Goal: Information Seeking & Learning: Learn about a topic

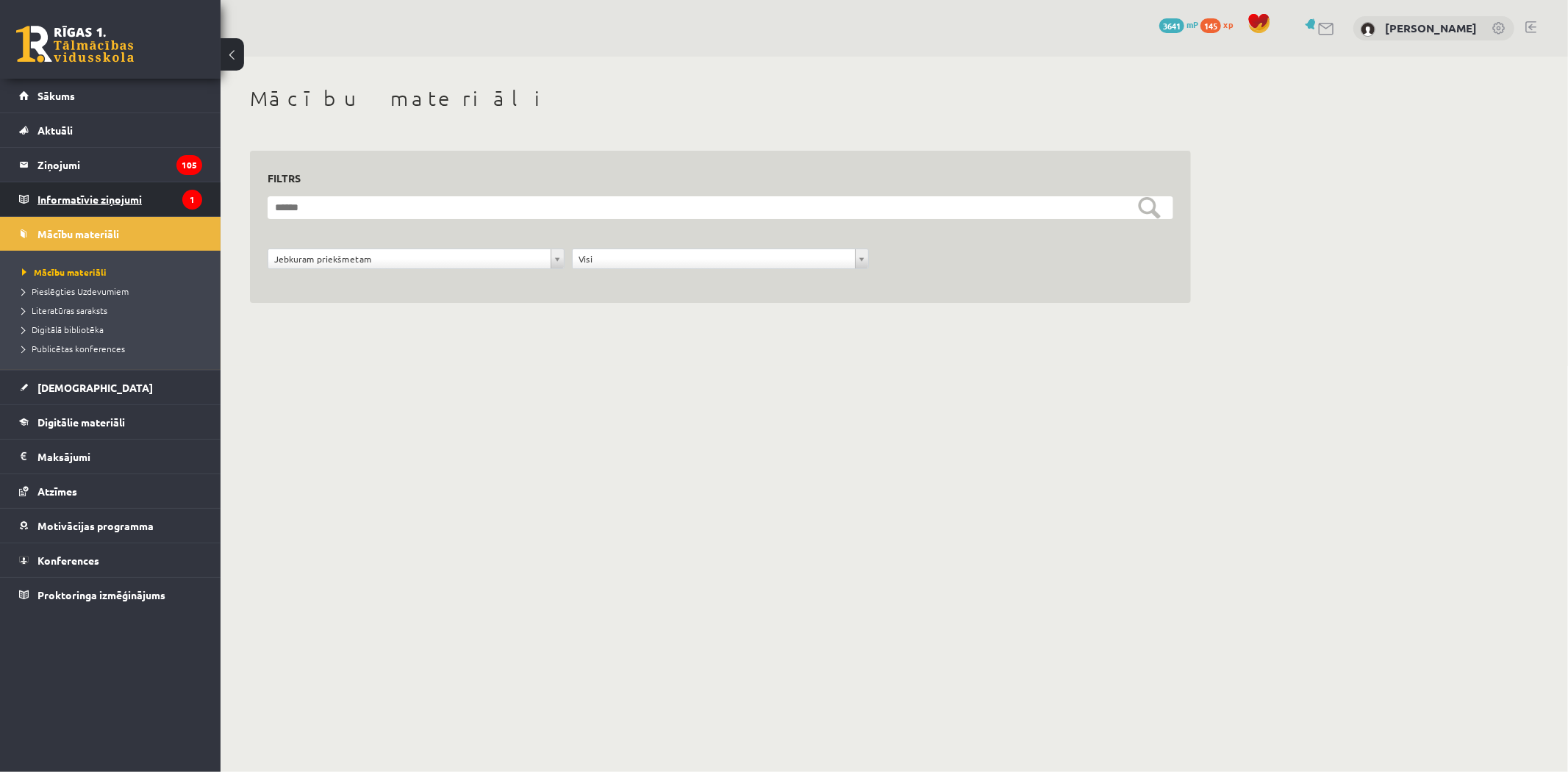
click at [97, 189] on legend "Informatīvie ziņojumi 1" at bounding box center [120, 199] width 165 height 34
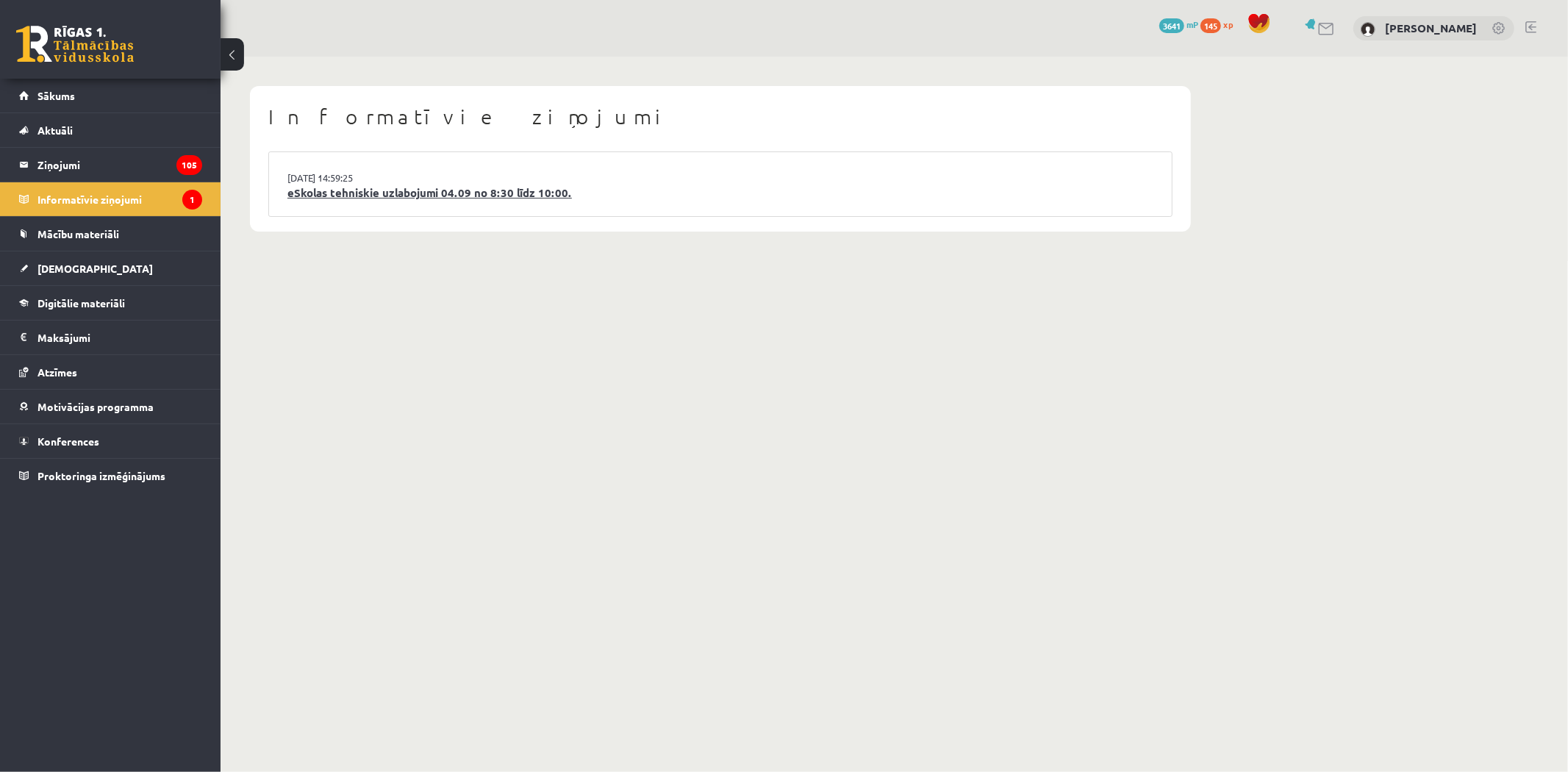
click at [498, 195] on link "eSkolas tehniskie uzlabojumi 04.09 no 8:30 līdz 10:00." at bounding box center [720, 193] width 866 height 17
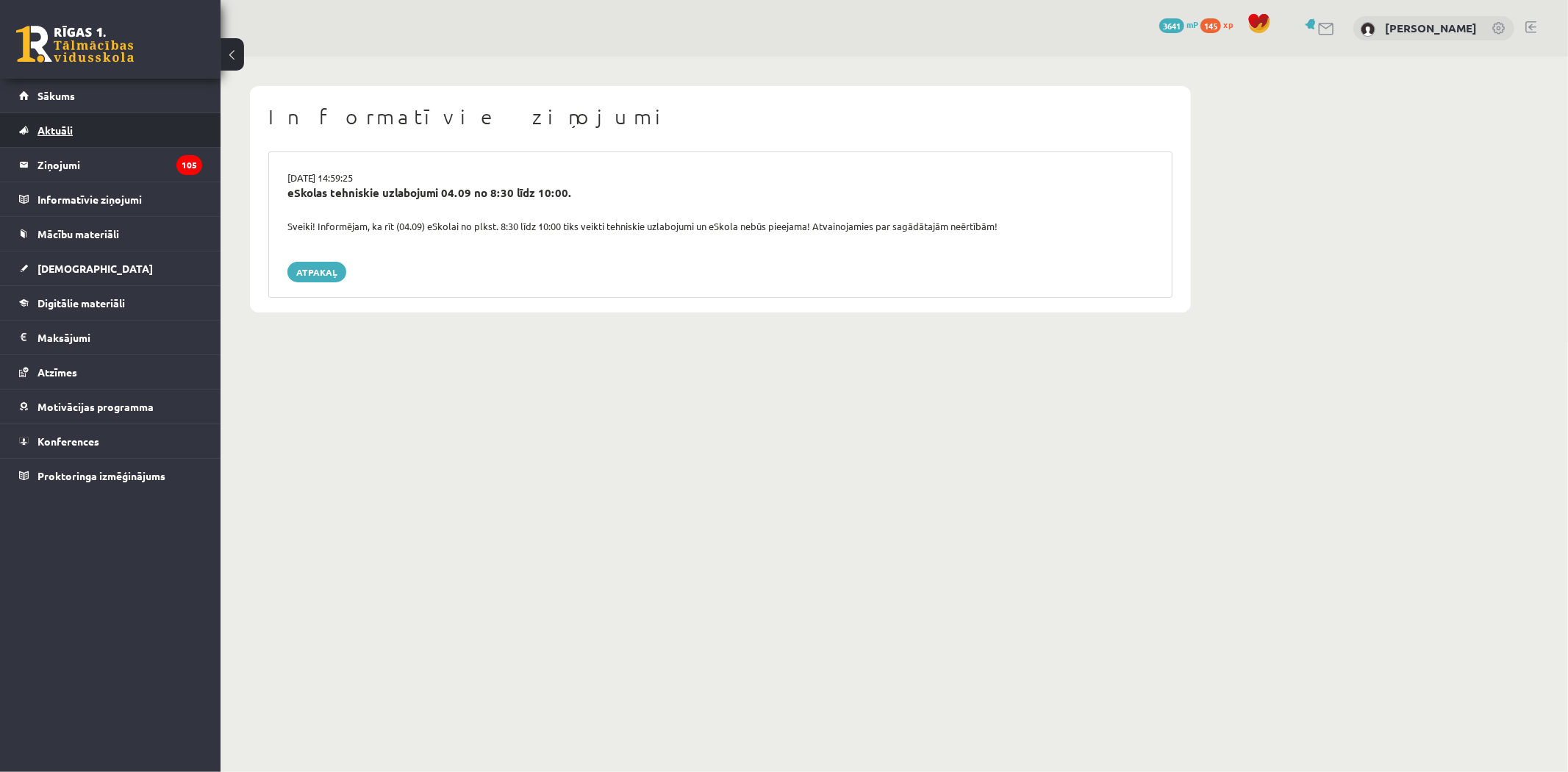
click at [127, 126] on link "Aktuāli" at bounding box center [110, 130] width 183 height 34
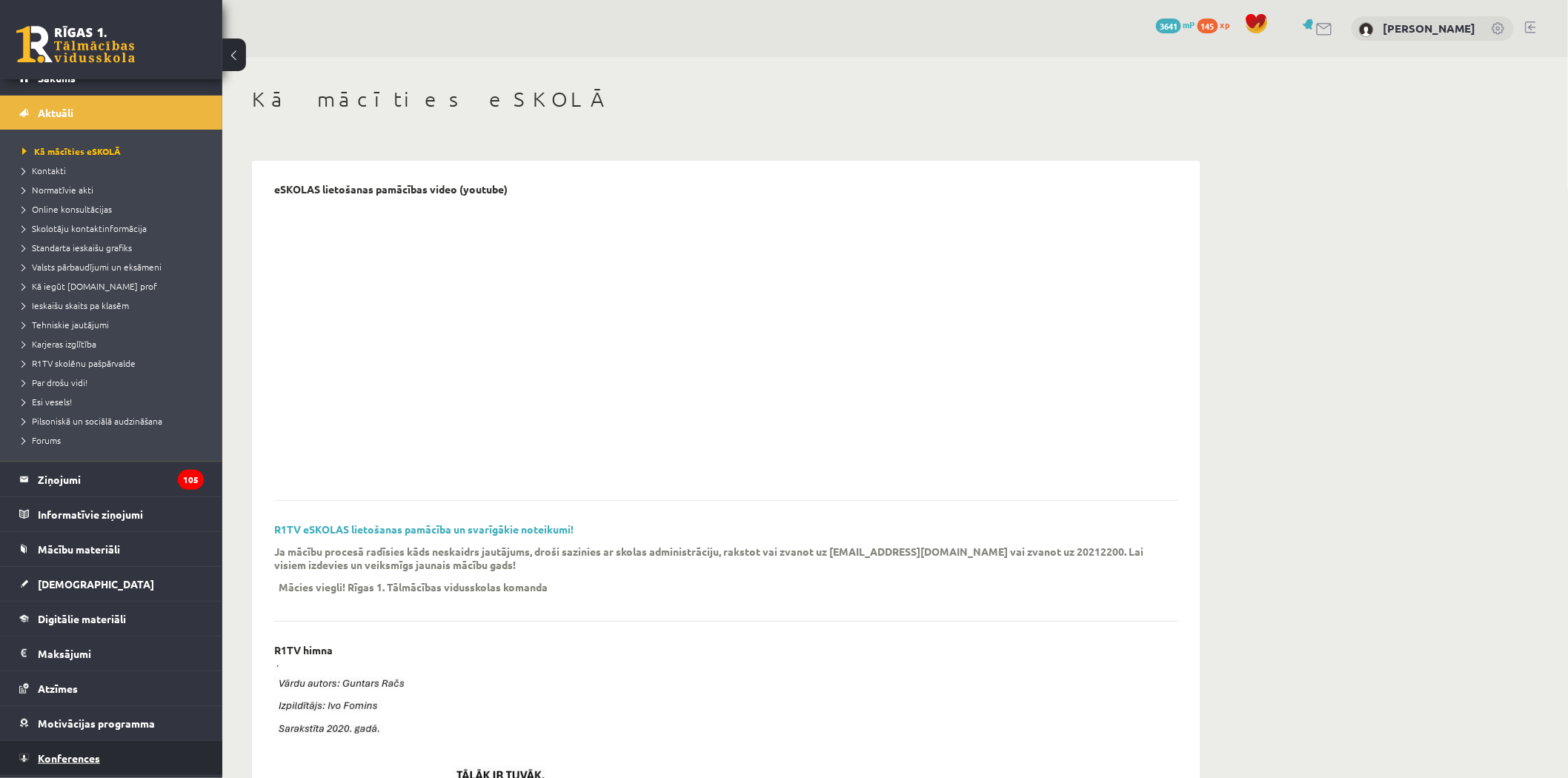
scroll to position [50, 0]
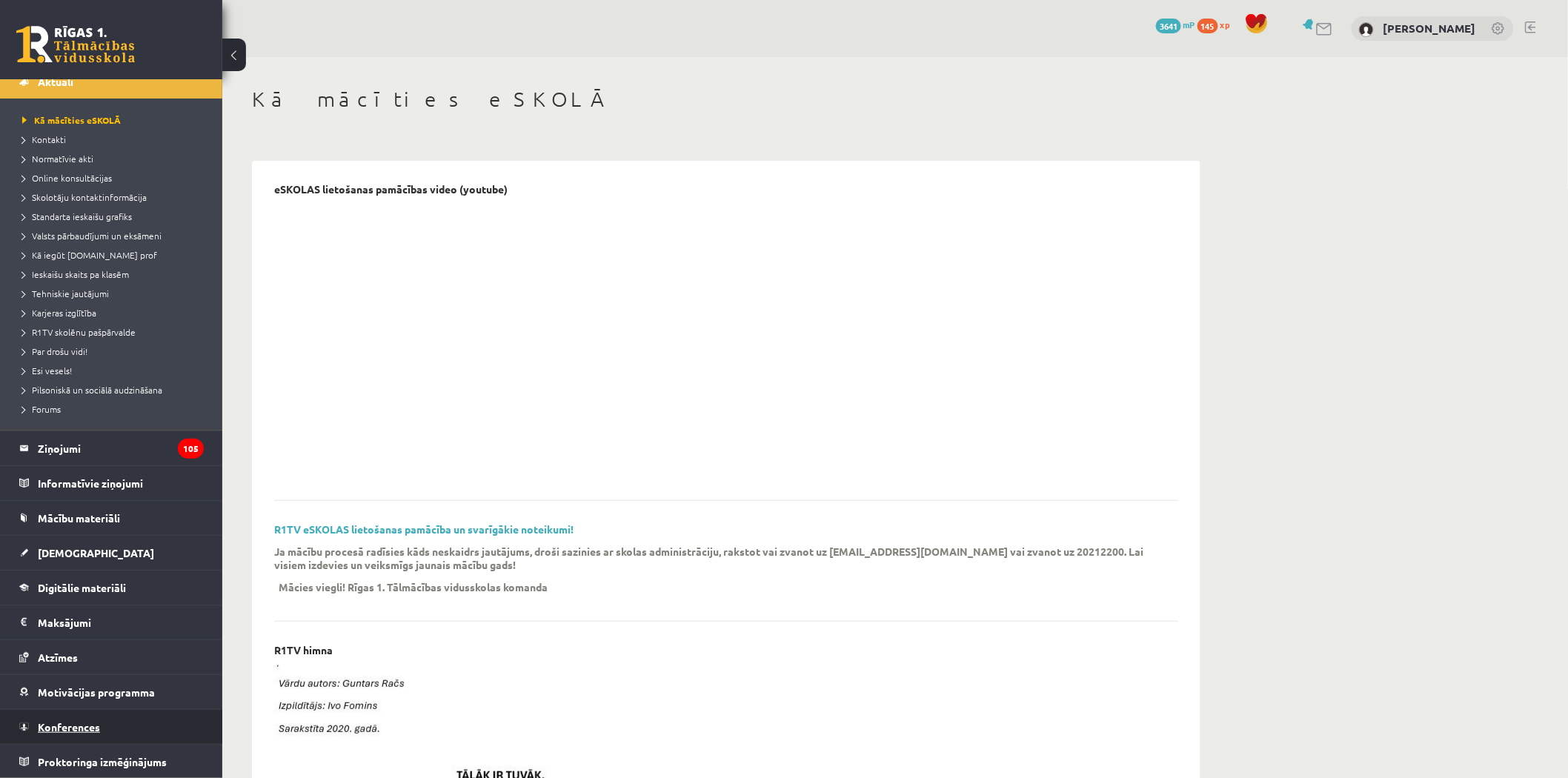
click at [104, 723] on link "Konferences" at bounding box center [111, 727] width 184 height 34
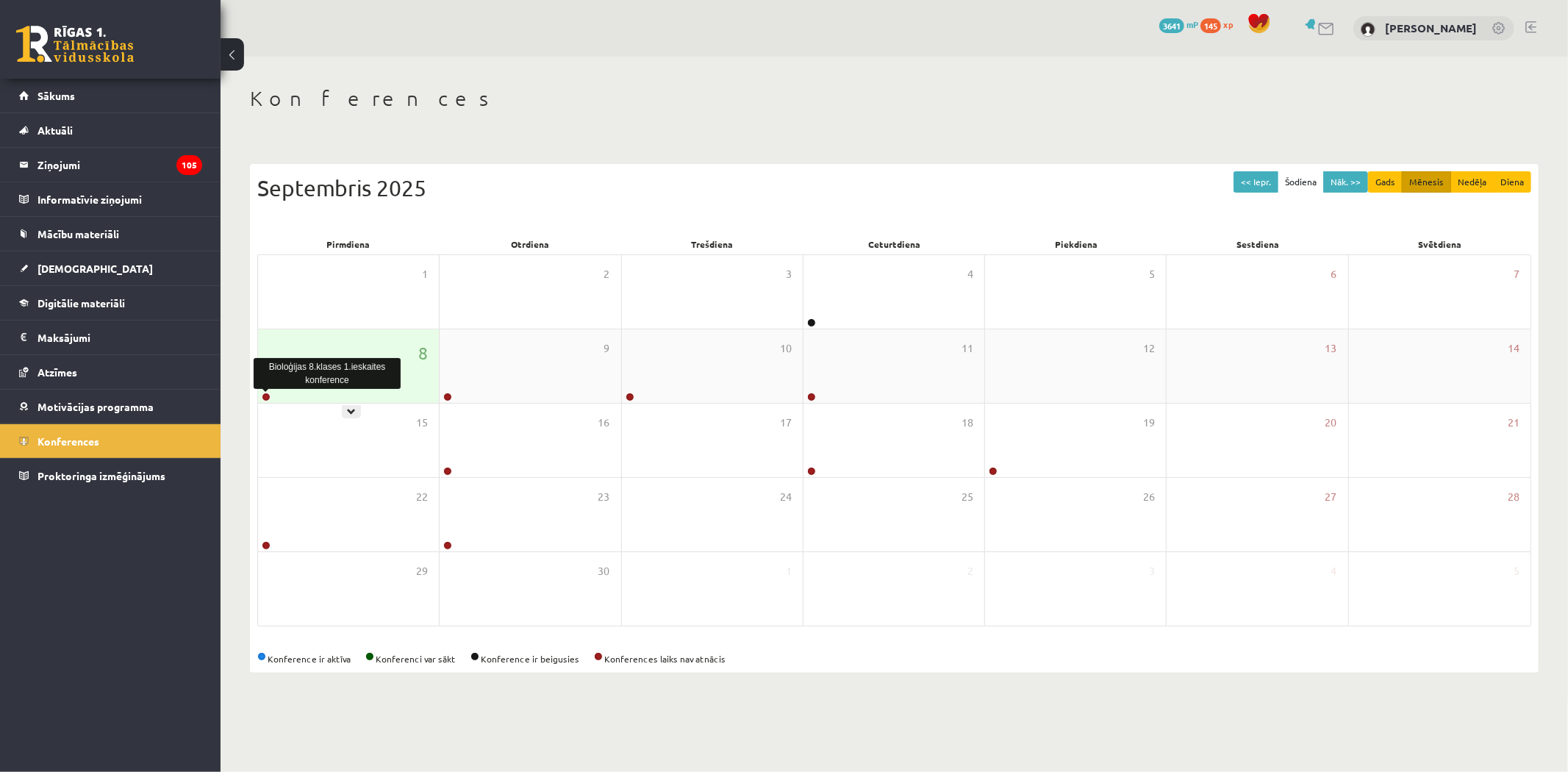
click at [268, 395] on link at bounding box center [266, 397] width 9 height 9
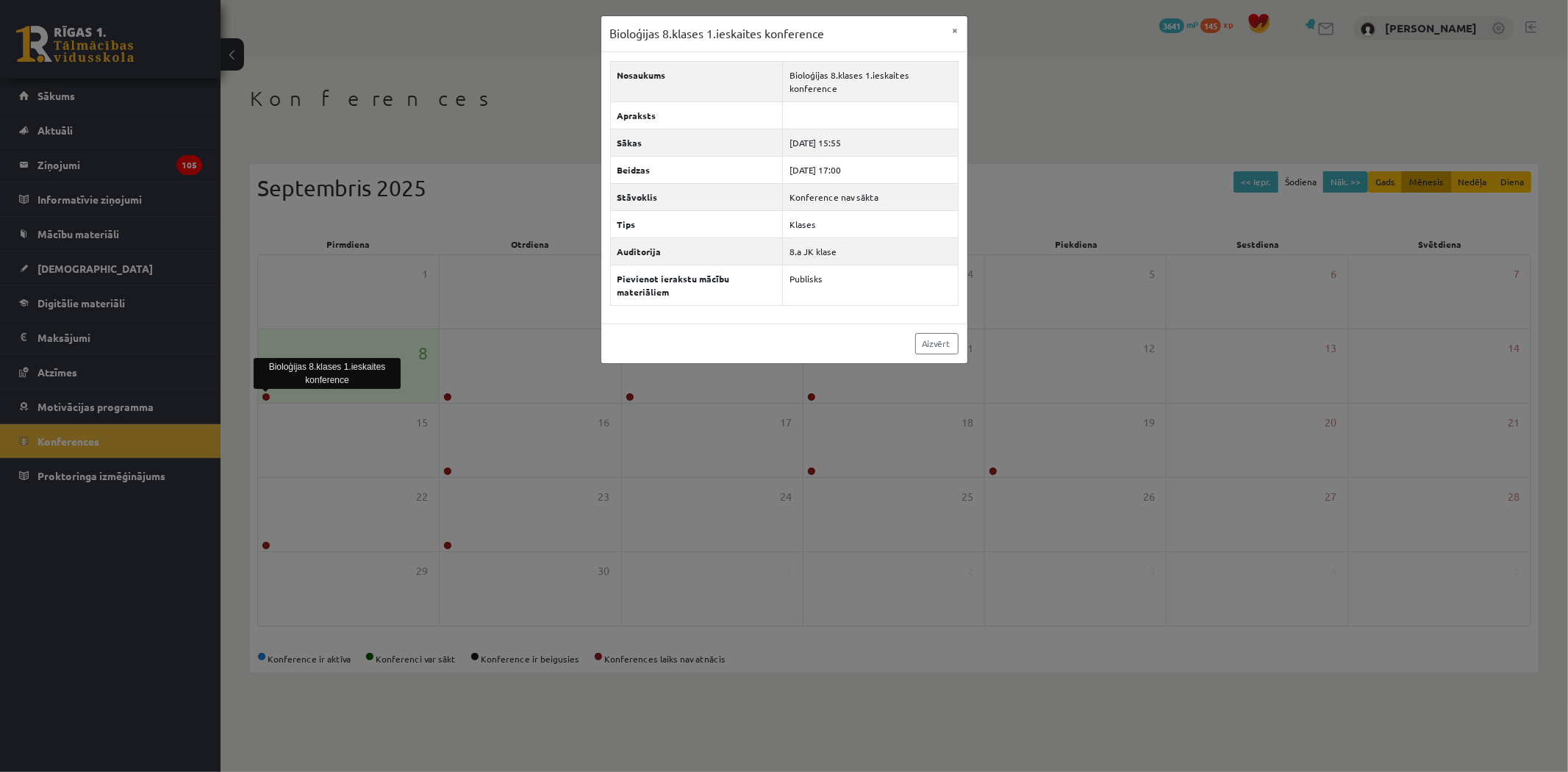
click at [939, 424] on div "Bioloģijas 8.klases 1.ieskaites konference × Nosaukums Bioloģijas 8.klases 1.ie…" at bounding box center [784, 386] width 1568 height 772
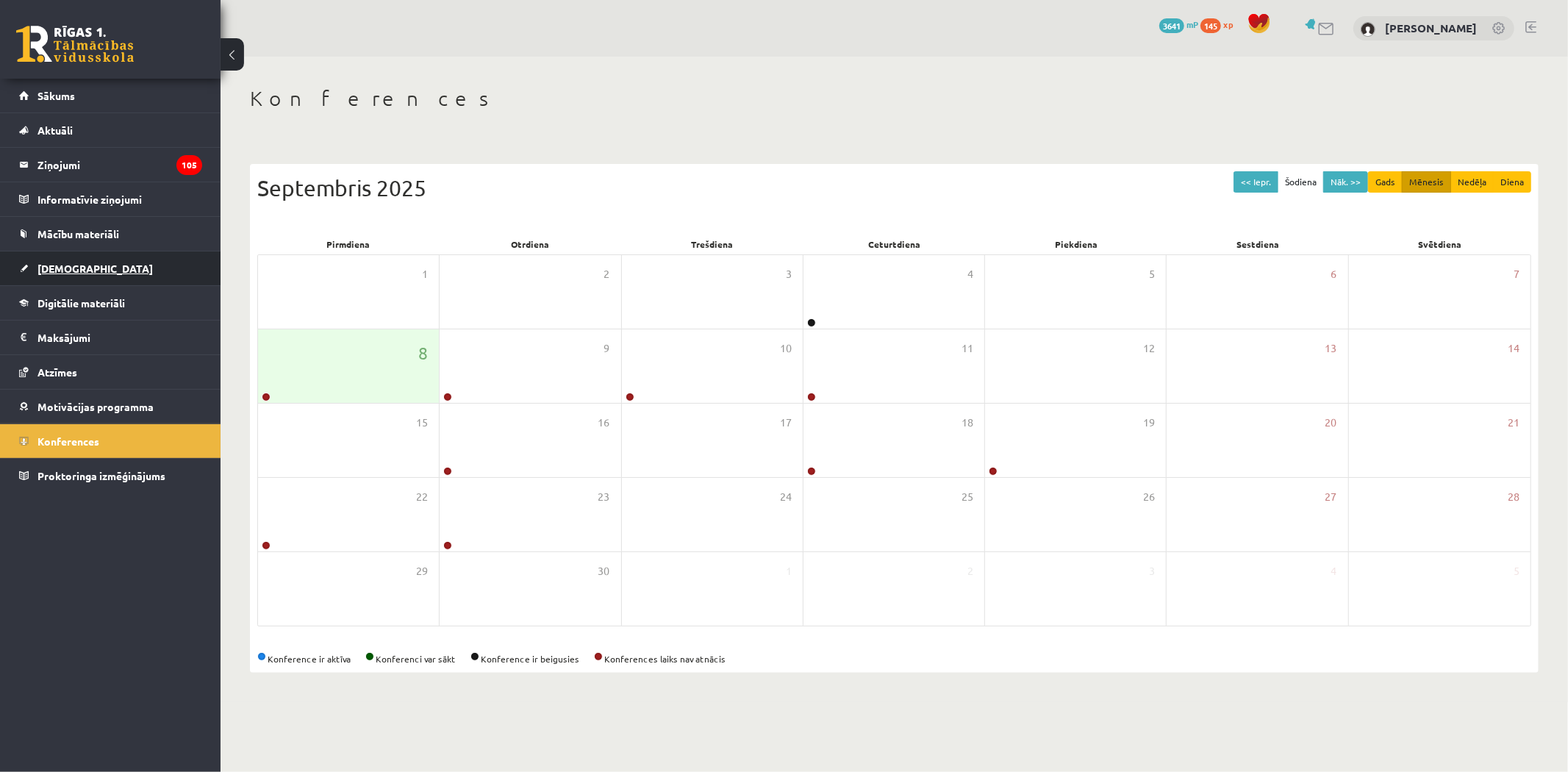
click at [106, 281] on link "[DEMOGRAPHIC_DATA]" at bounding box center [110, 268] width 183 height 34
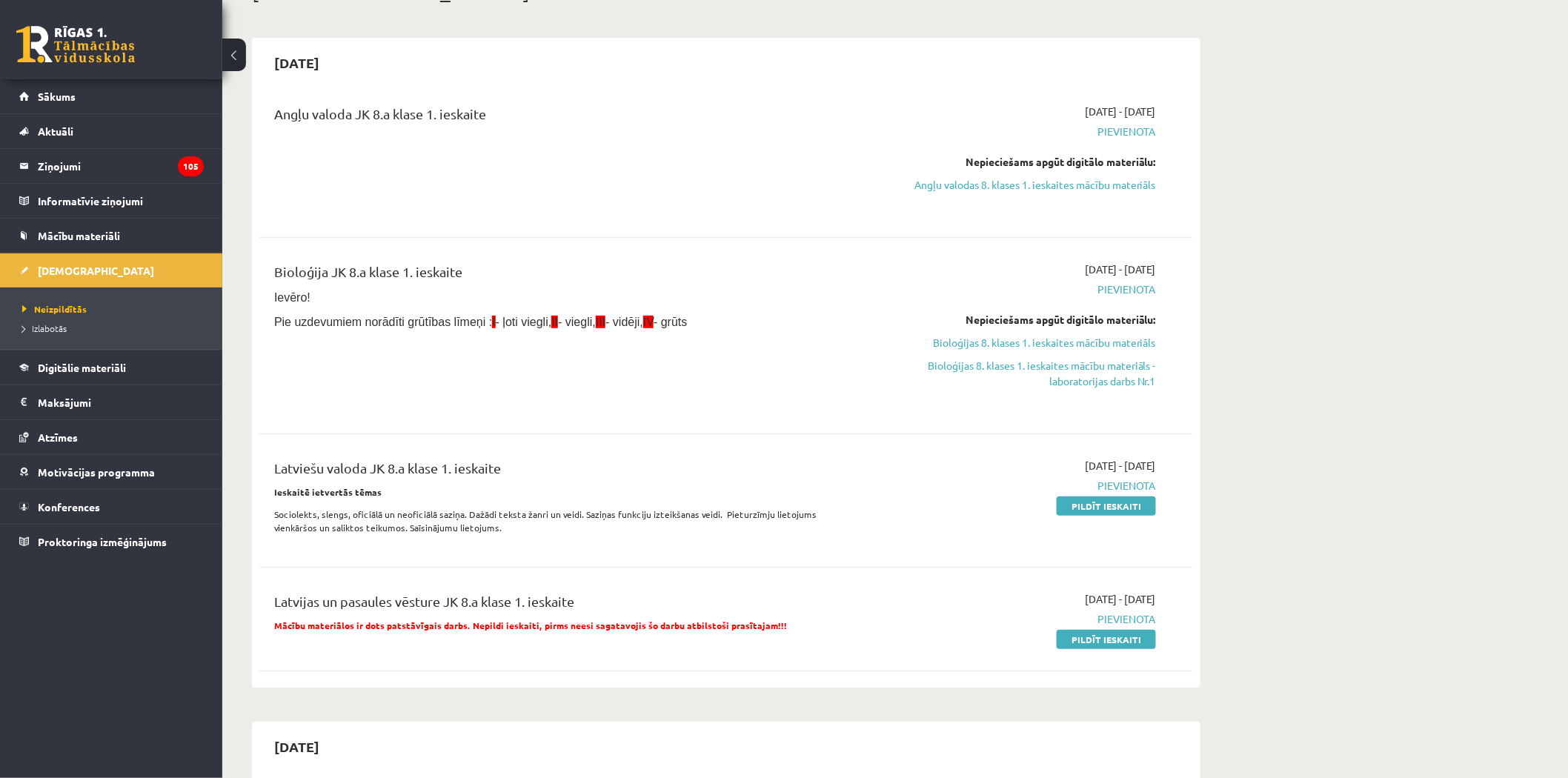
scroll to position [82, 0]
